Goal: Transaction & Acquisition: Subscribe to service/newsletter

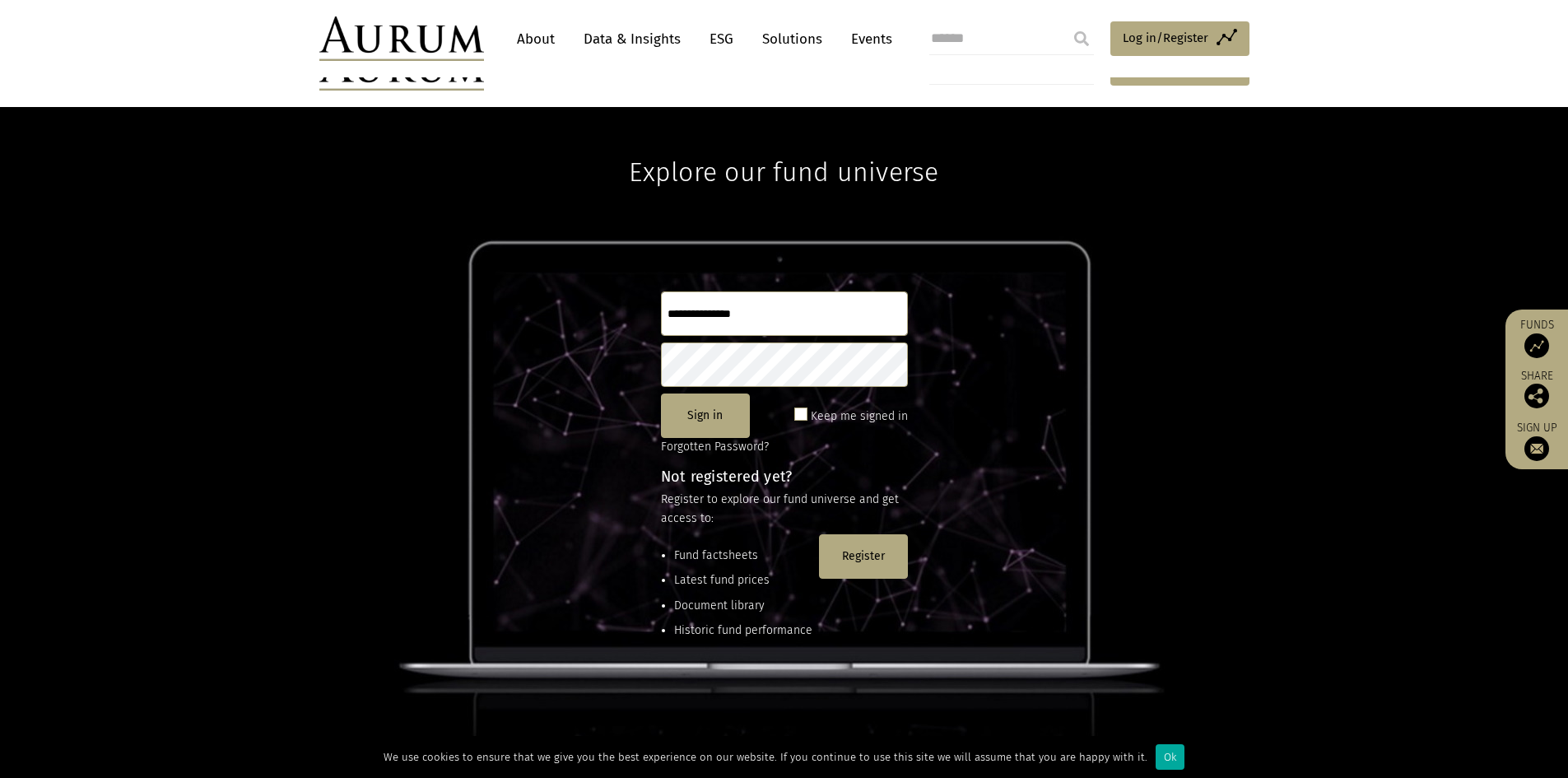
scroll to position [148, 0]
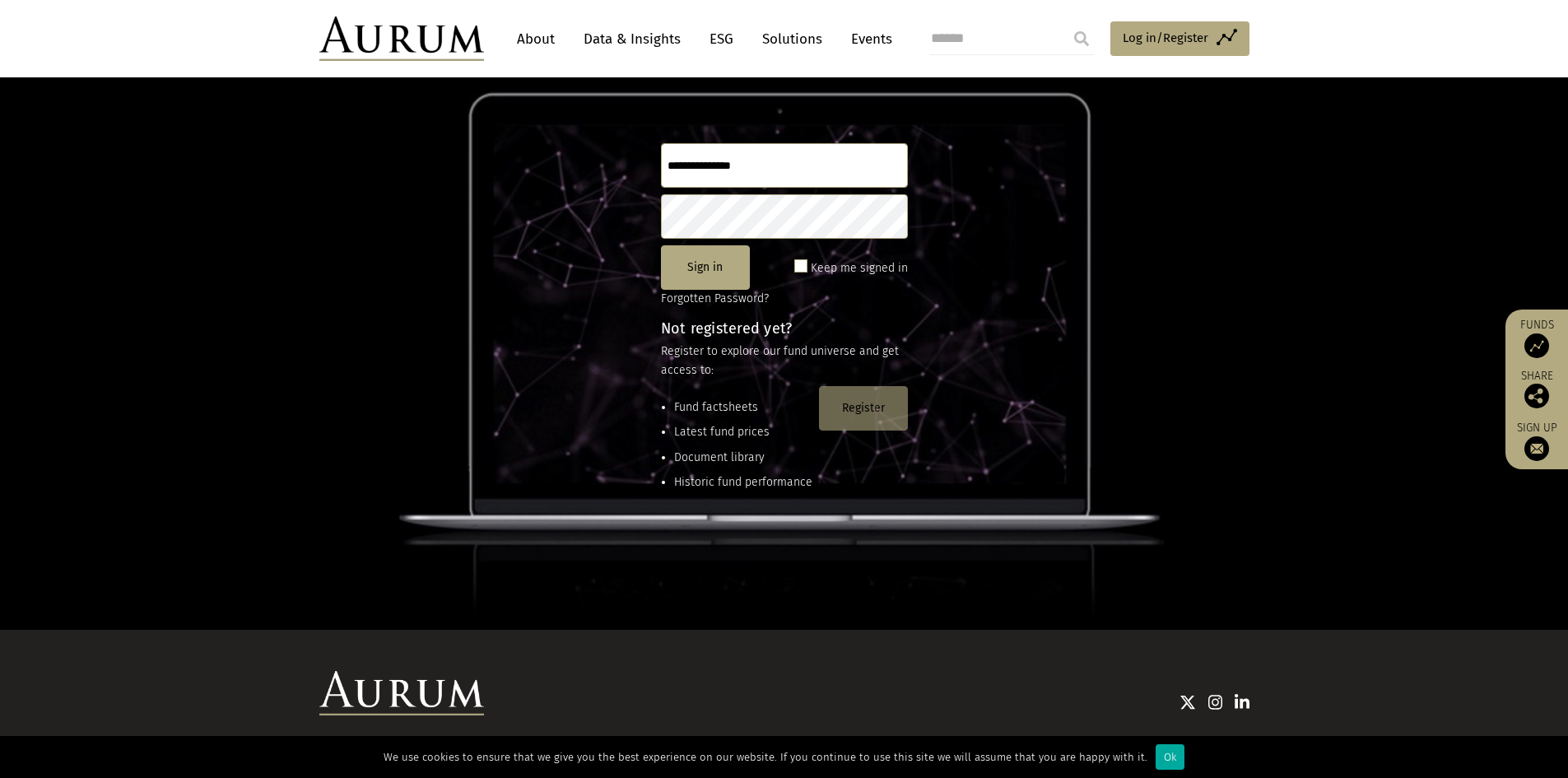
click at [870, 403] on button "Register" at bounding box center [863, 408] width 89 height 44
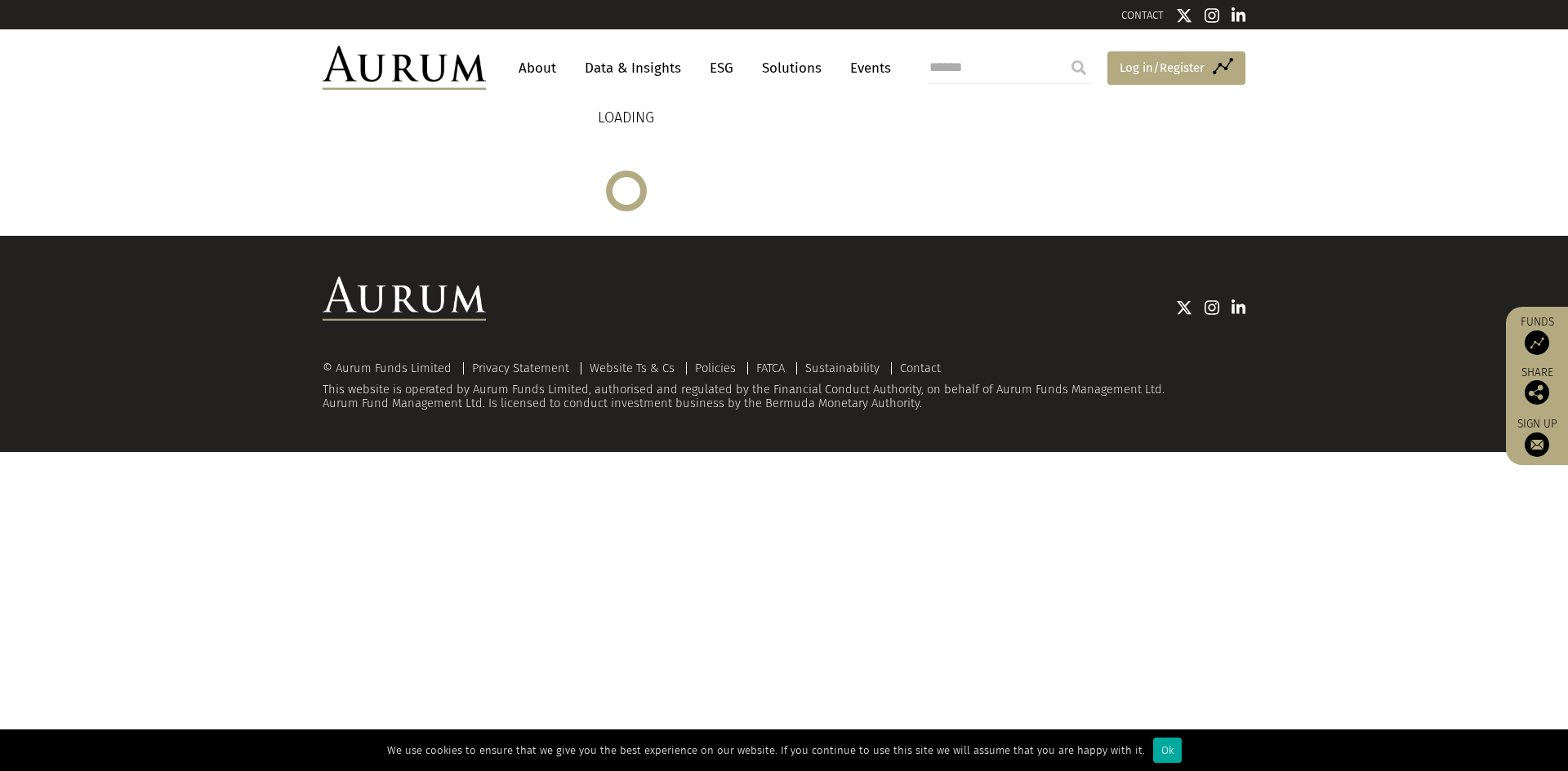
click at [1141, 63] on span "Log in/Register" at bounding box center [1162, 68] width 85 height 20
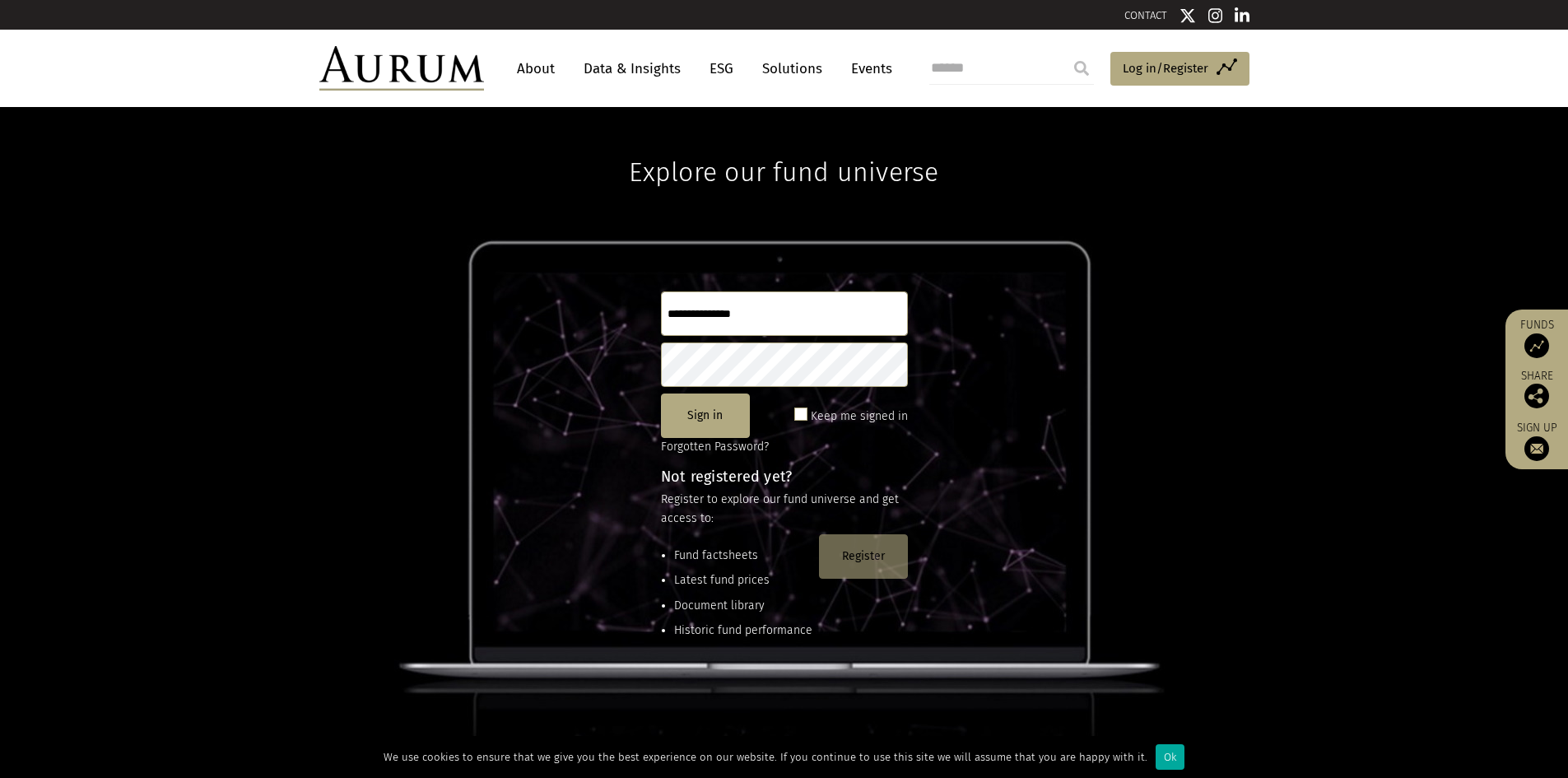
click at [869, 572] on button "Register" at bounding box center [863, 557] width 89 height 44
